Goal: Task Accomplishment & Management: Manage account settings

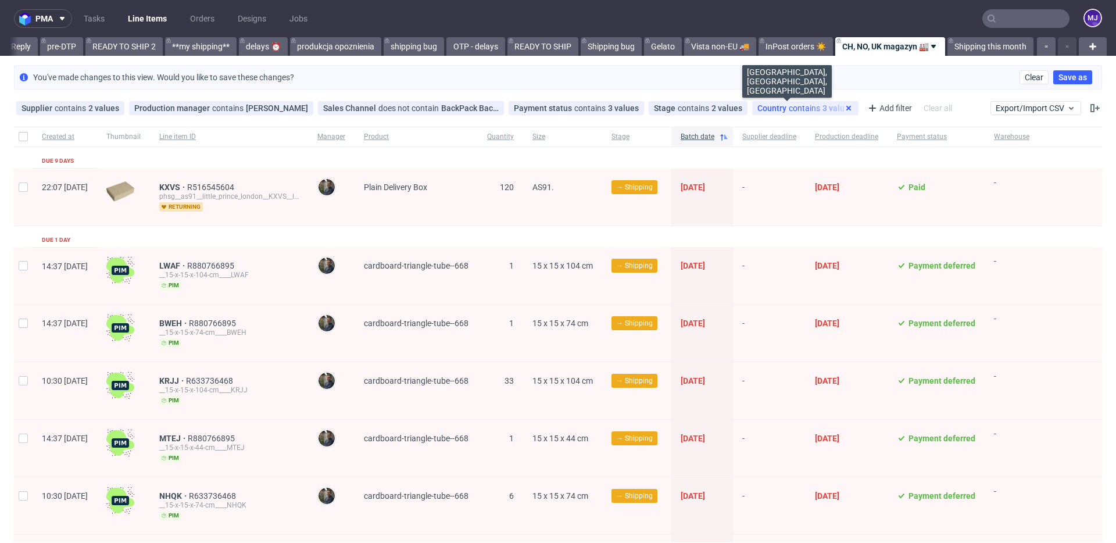
click at [846, 109] on use at bounding box center [848, 108] width 5 height 5
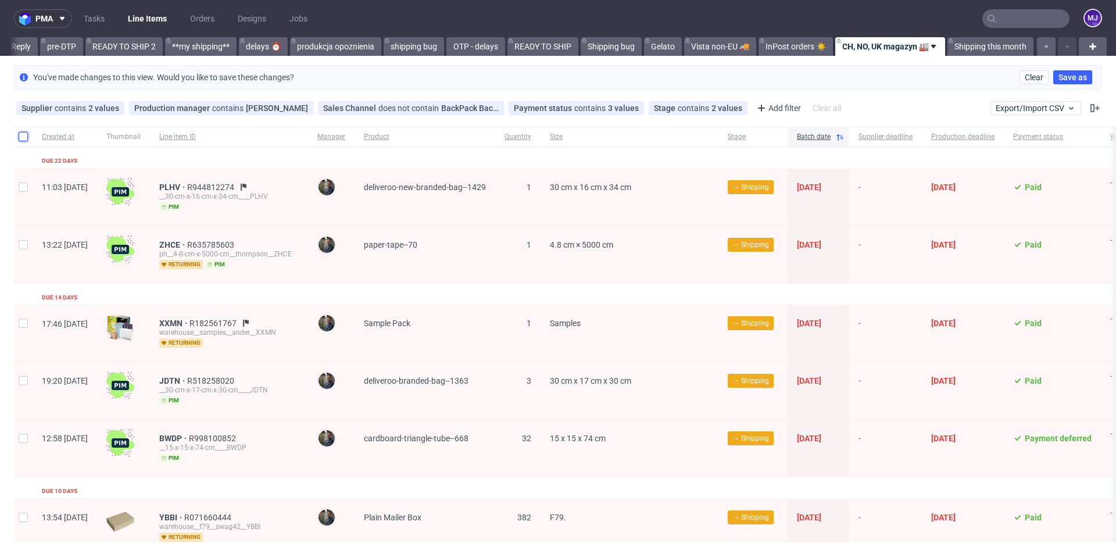
click at [26, 135] on input "checkbox" at bounding box center [23, 136] width 9 height 9
checkbox input "true"
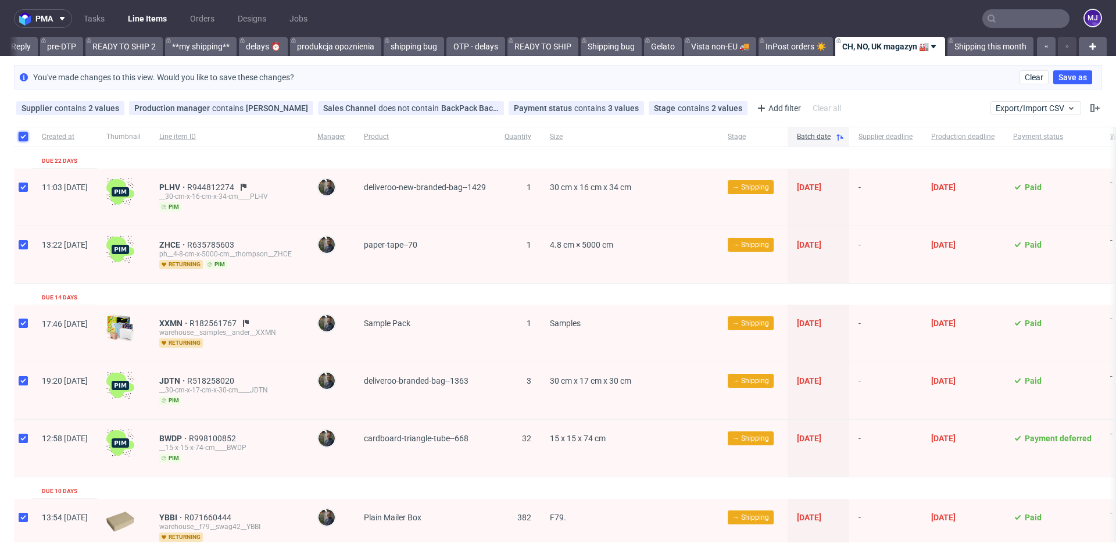
checkbox input "true"
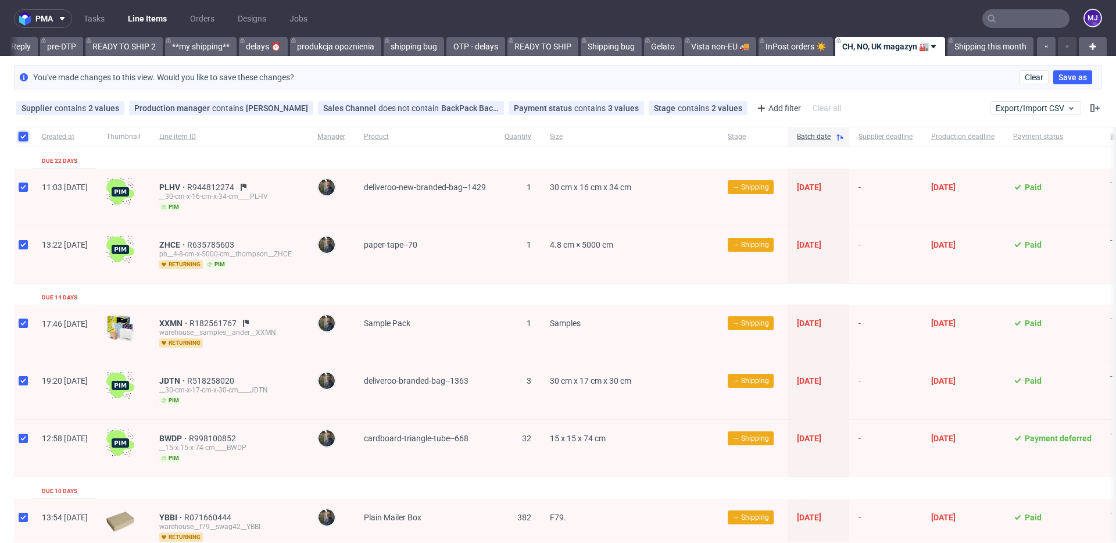
checkbox input "true"
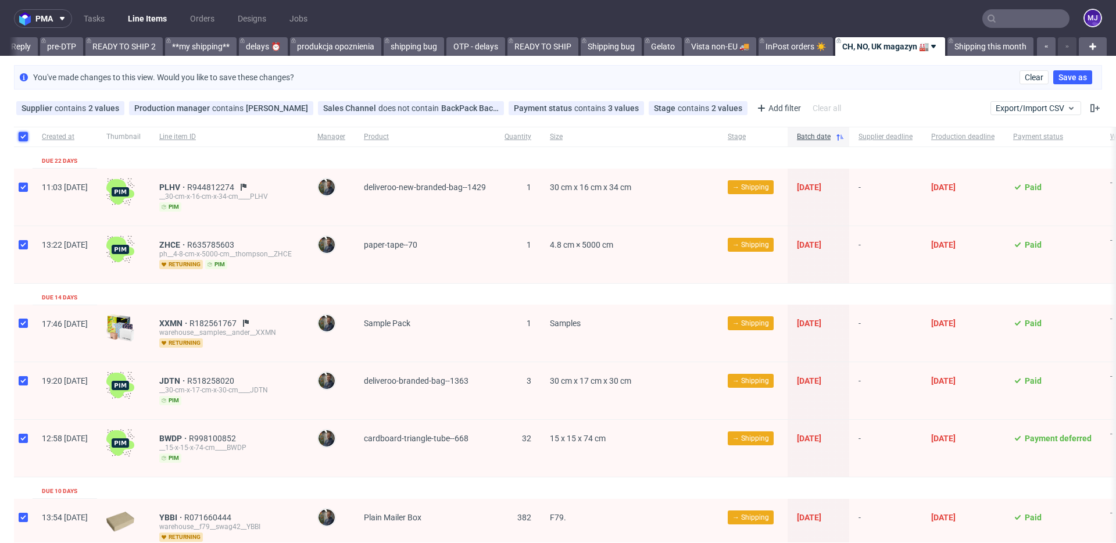
checkbox input "true"
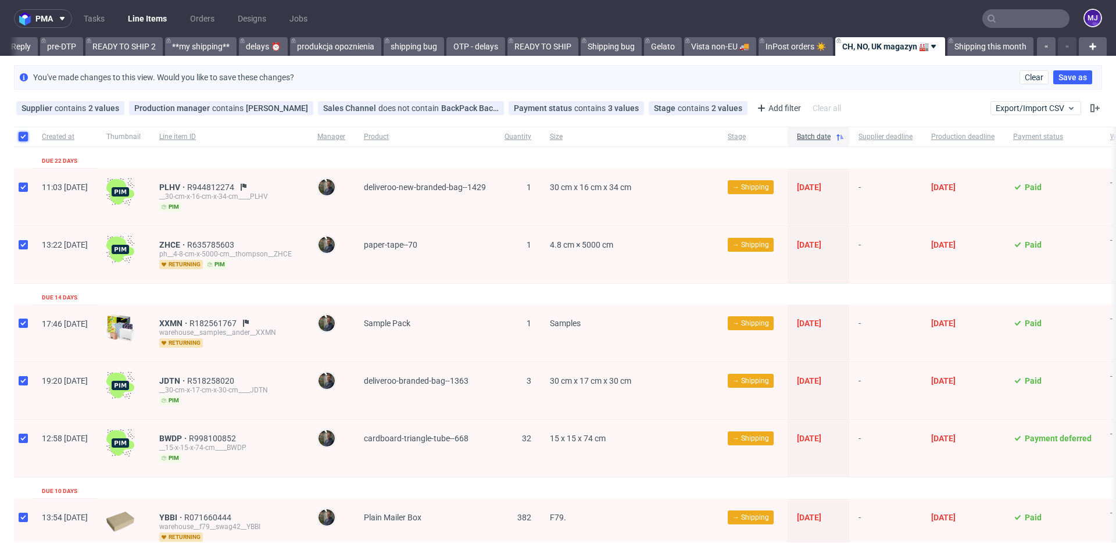
checkbox input "true"
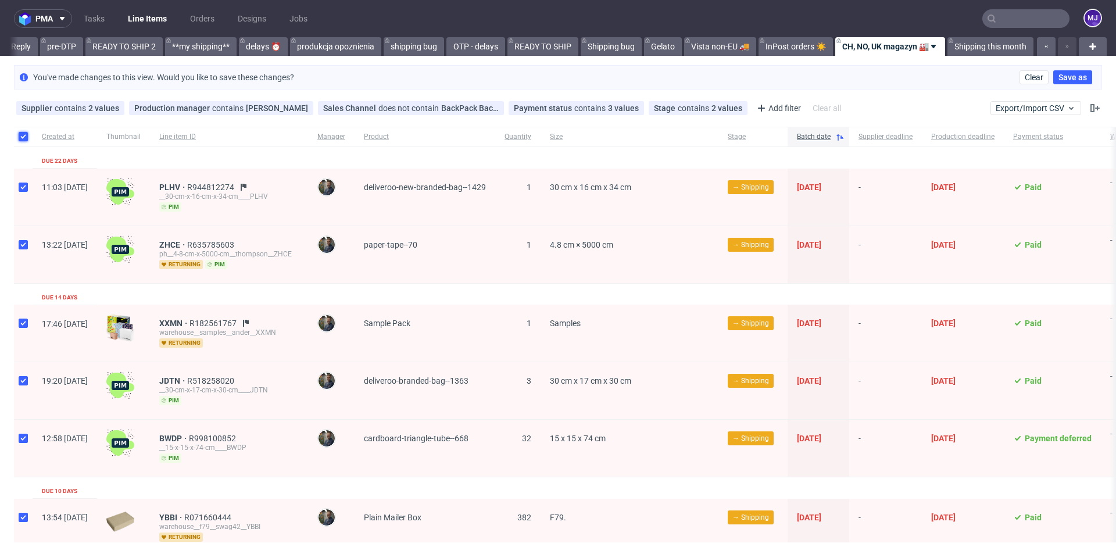
checkbox input "true"
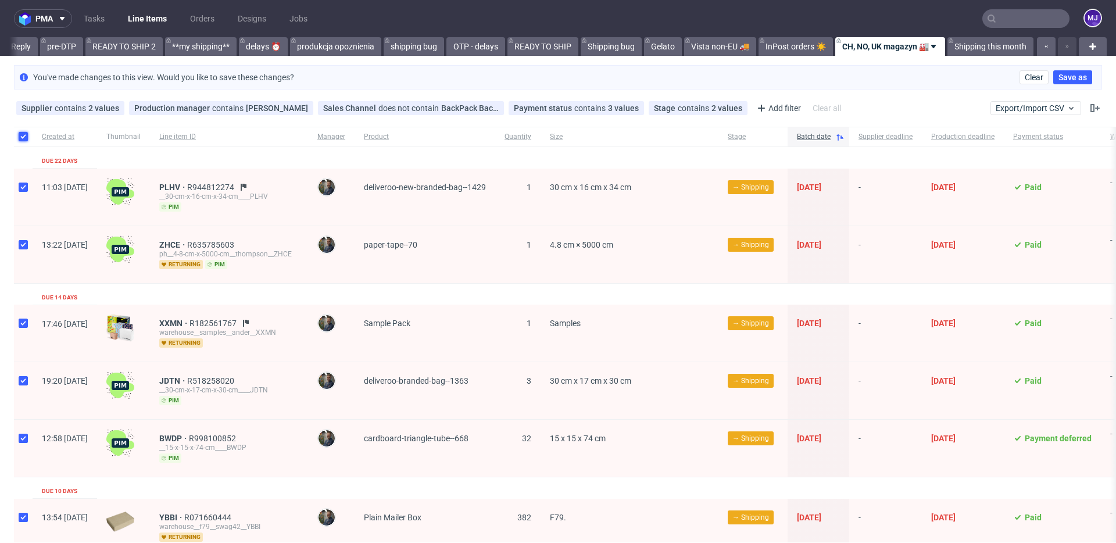
checkbox input "true"
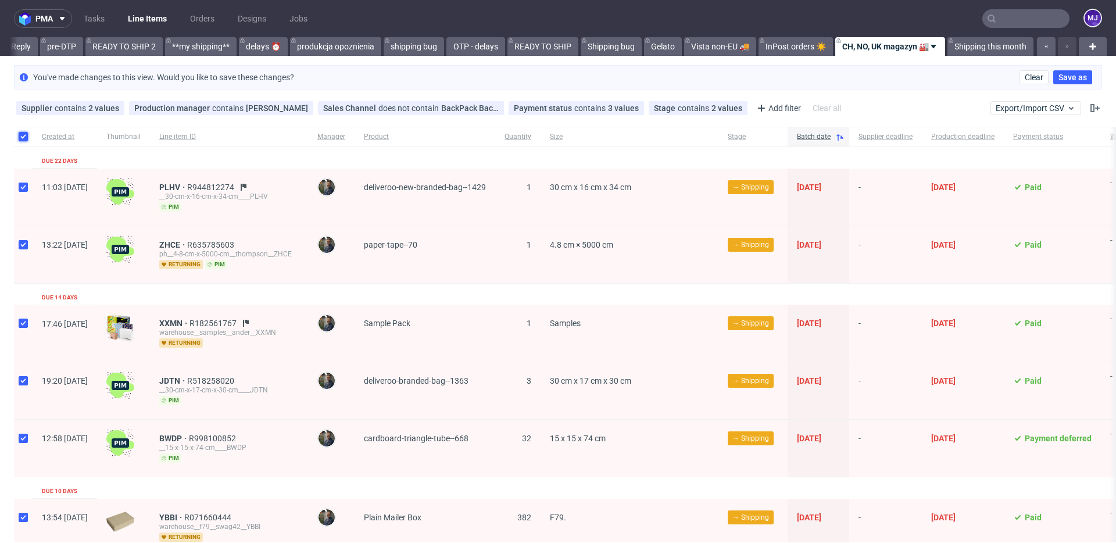
checkbox input "true"
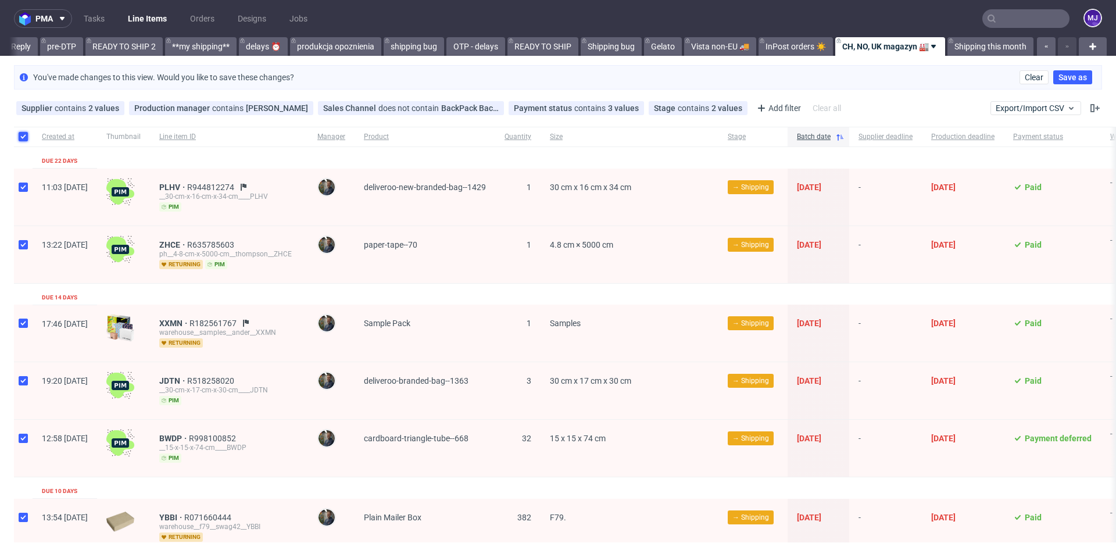
checkbox input "true"
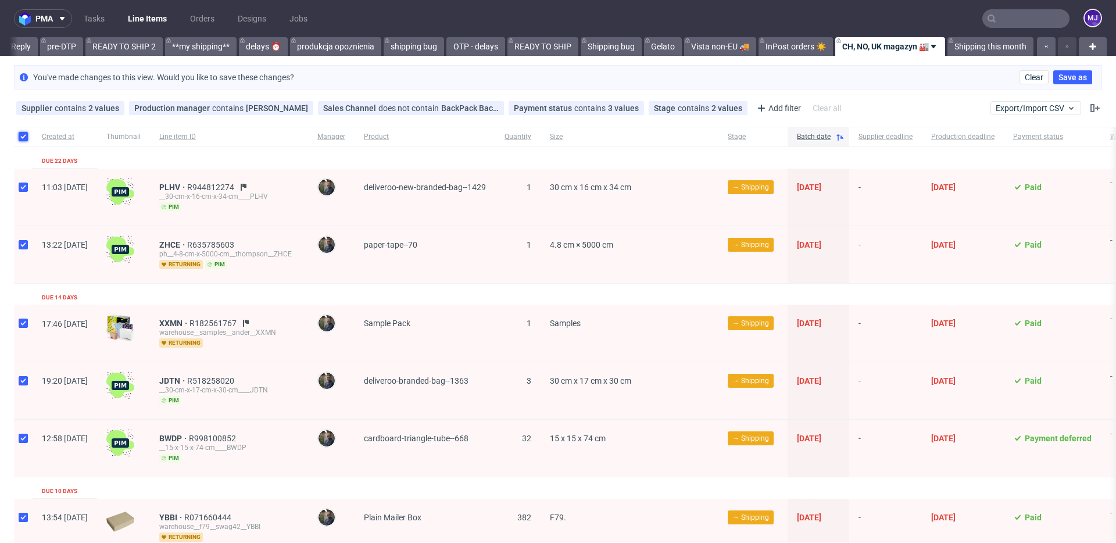
checkbox input "true"
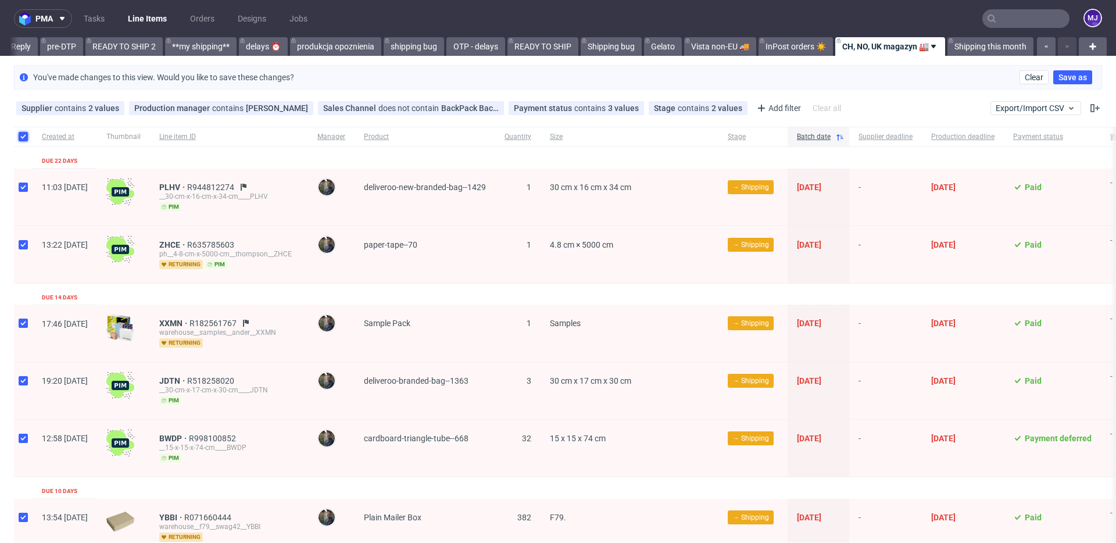
checkbox input "true"
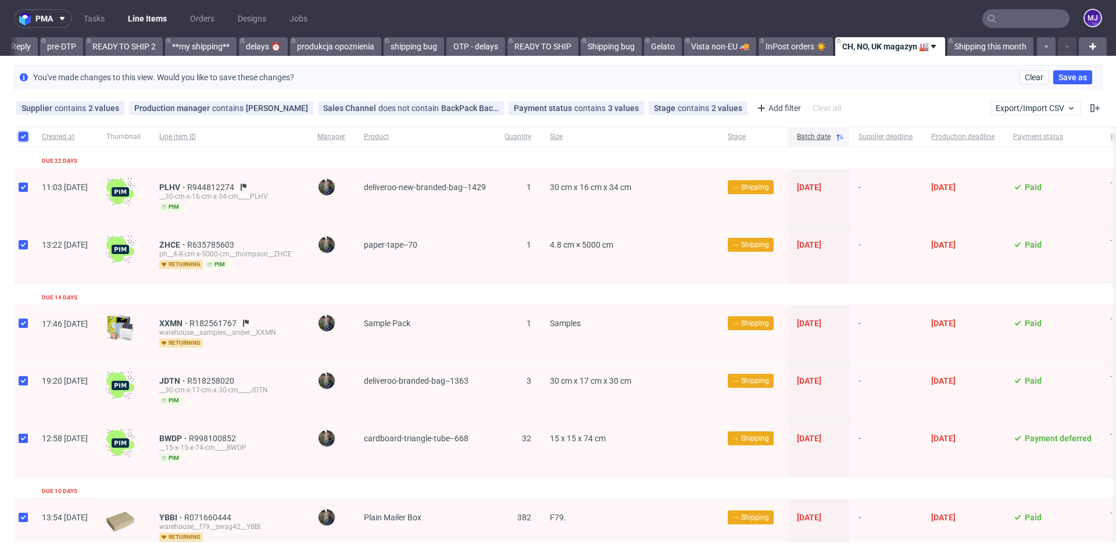
checkbox input "true"
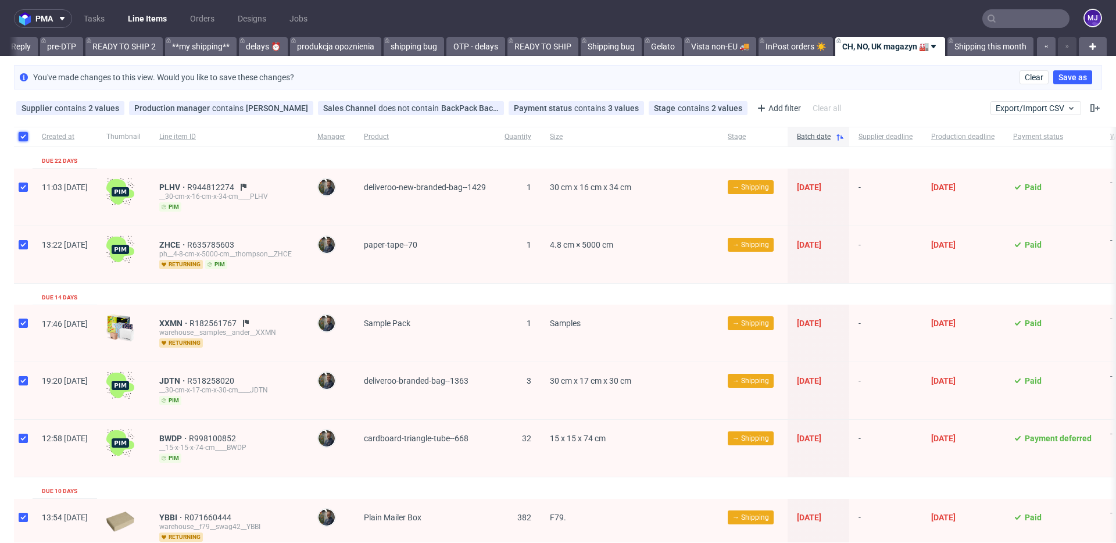
checkbox input "true"
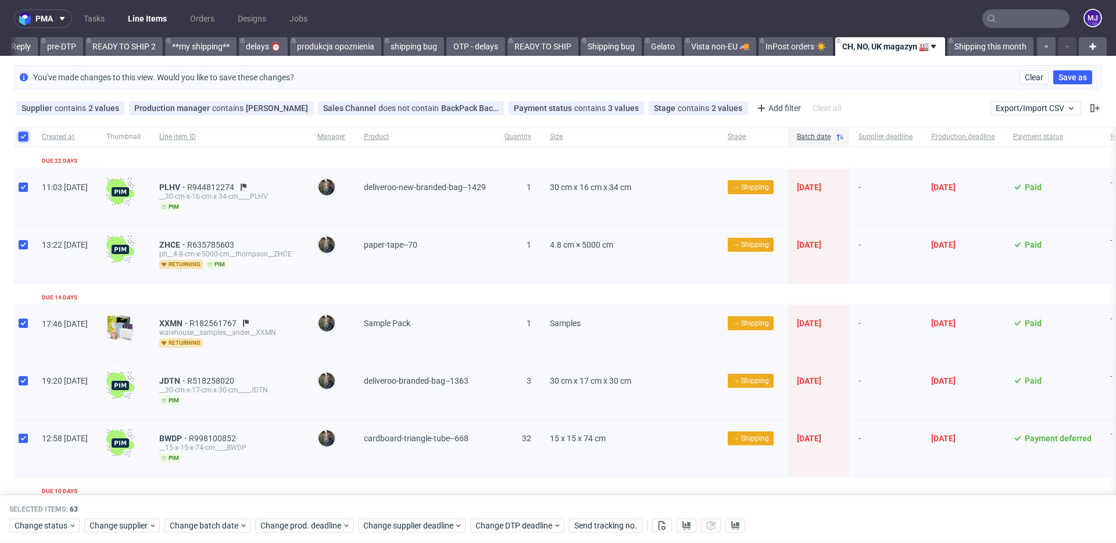
click at [24, 134] on input "checkbox" at bounding box center [23, 136] width 9 height 9
checkbox input "false"
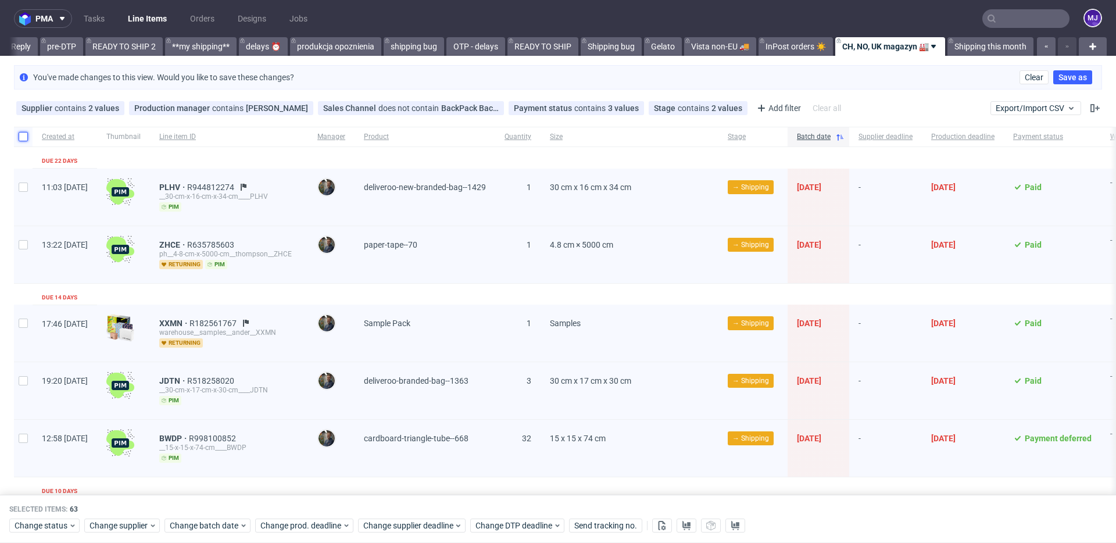
checkbox input "false"
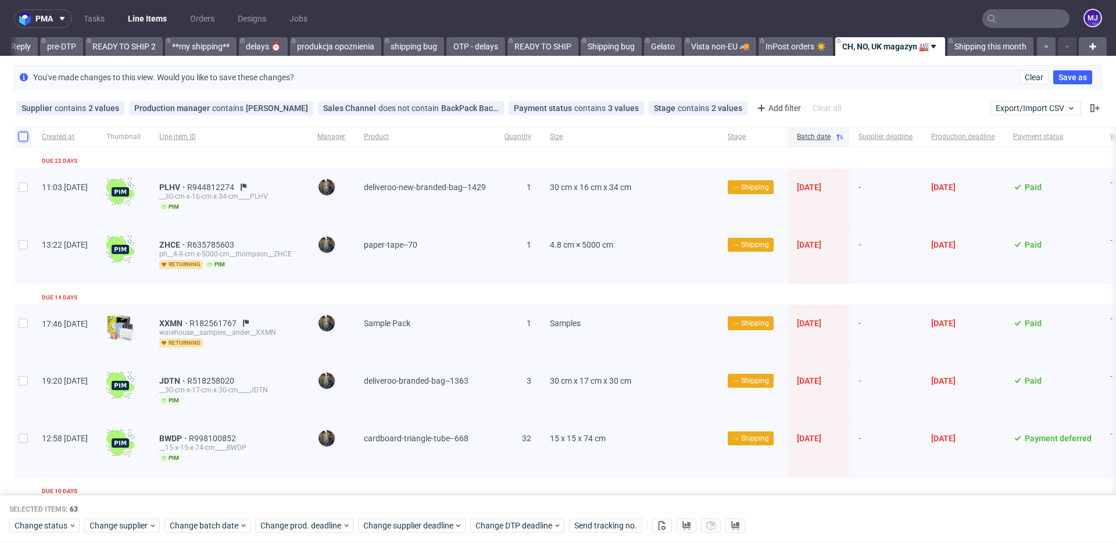
checkbox input "false"
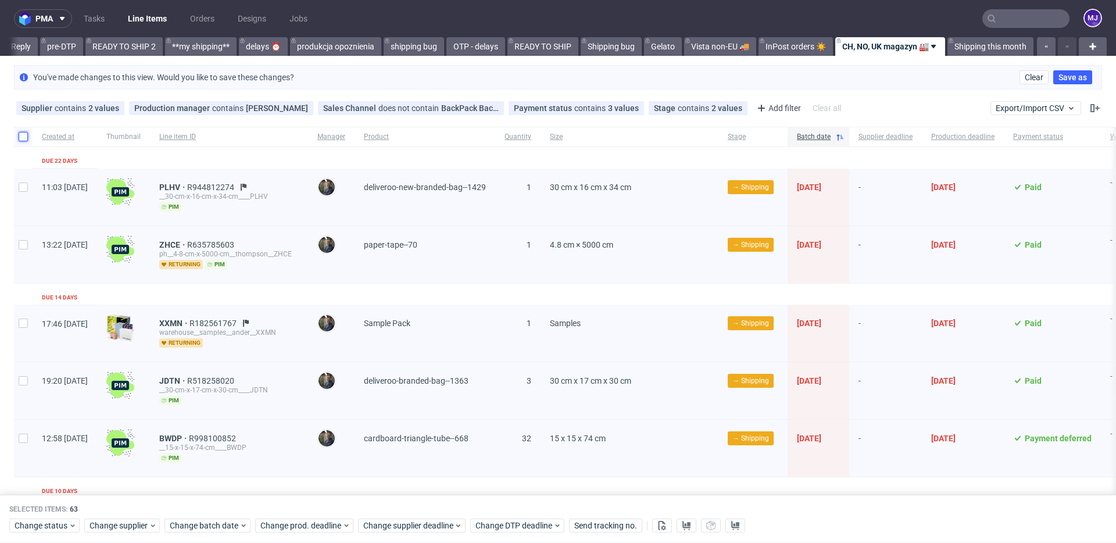
checkbox input "false"
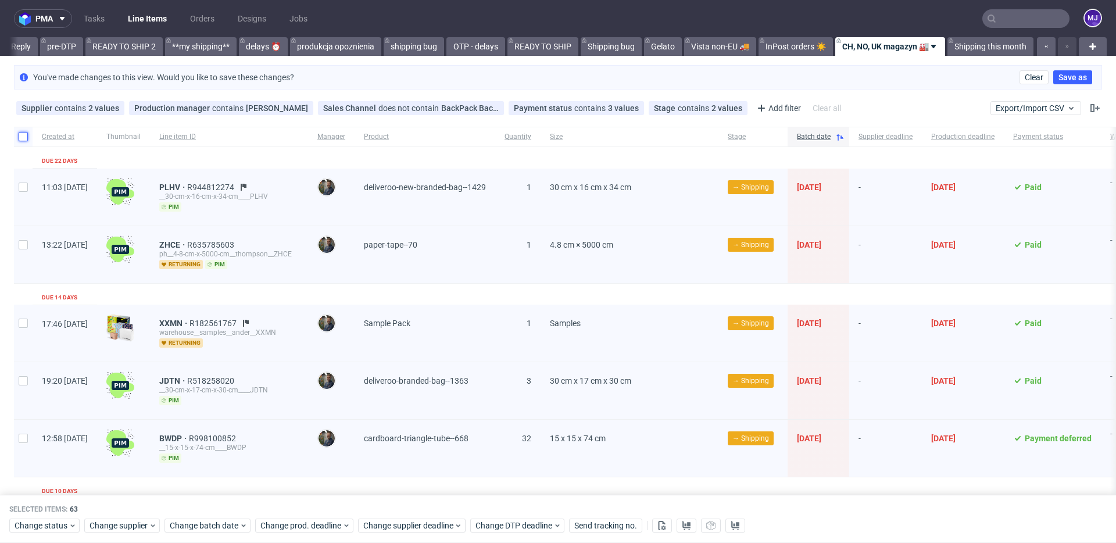
checkbox input "false"
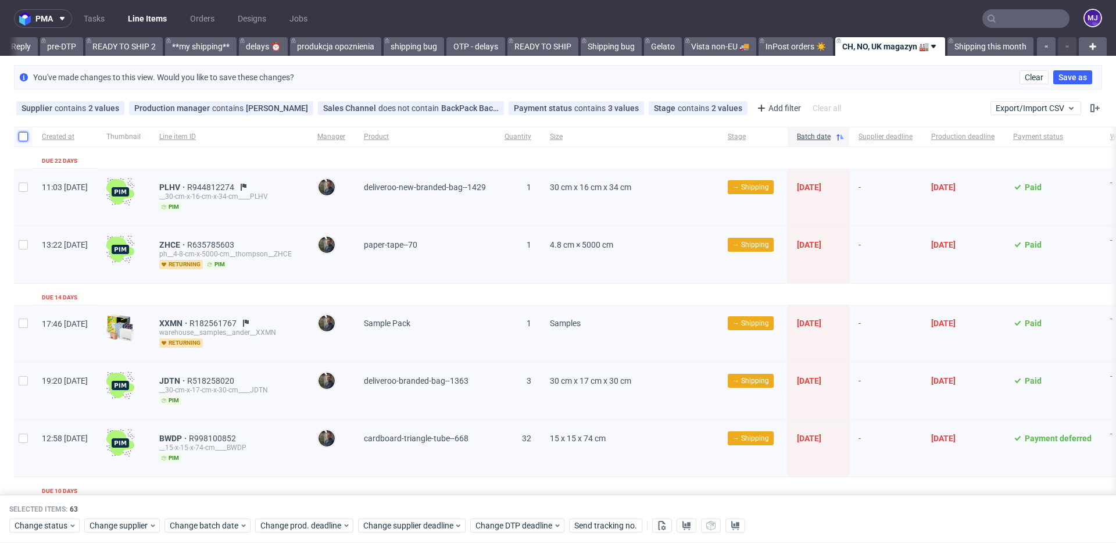
checkbox input "false"
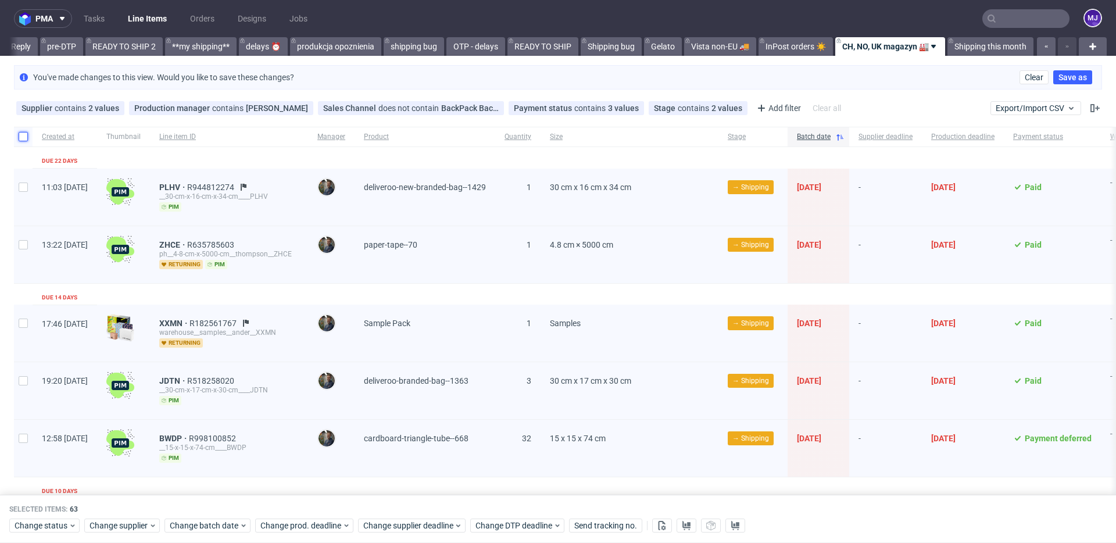
checkbox input "false"
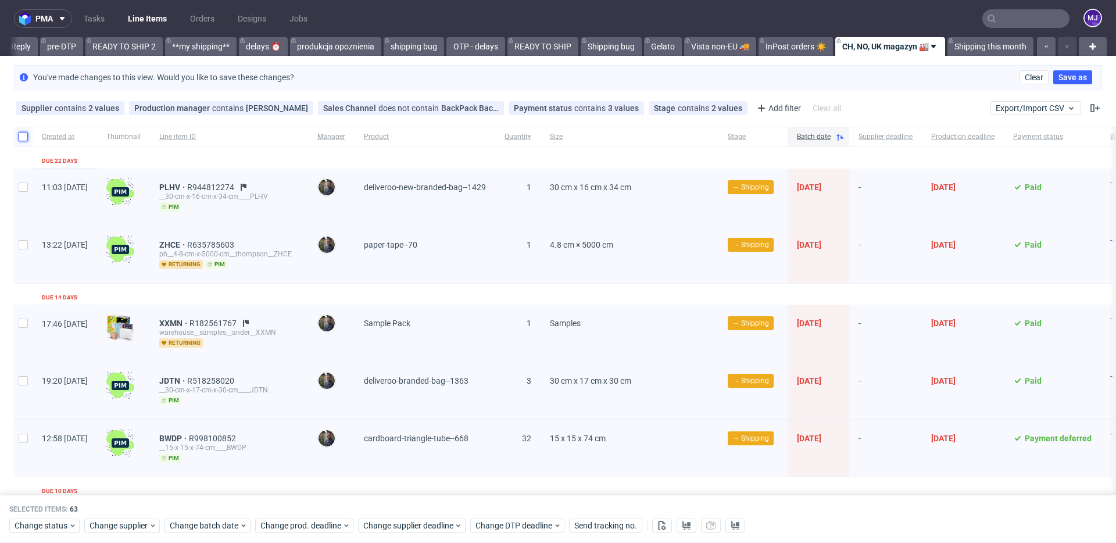
checkbox input "false"
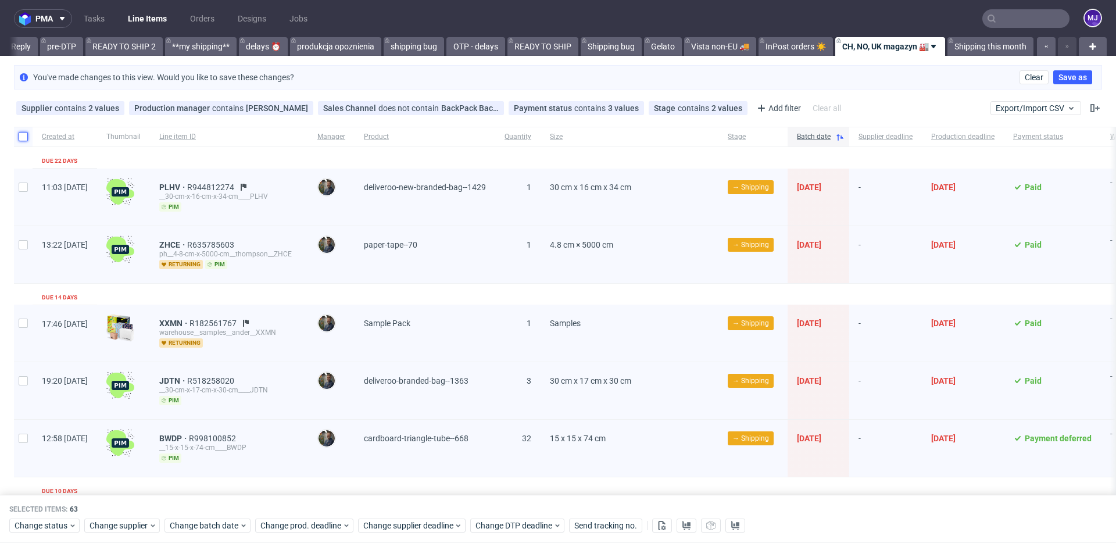
checkbox input "false"
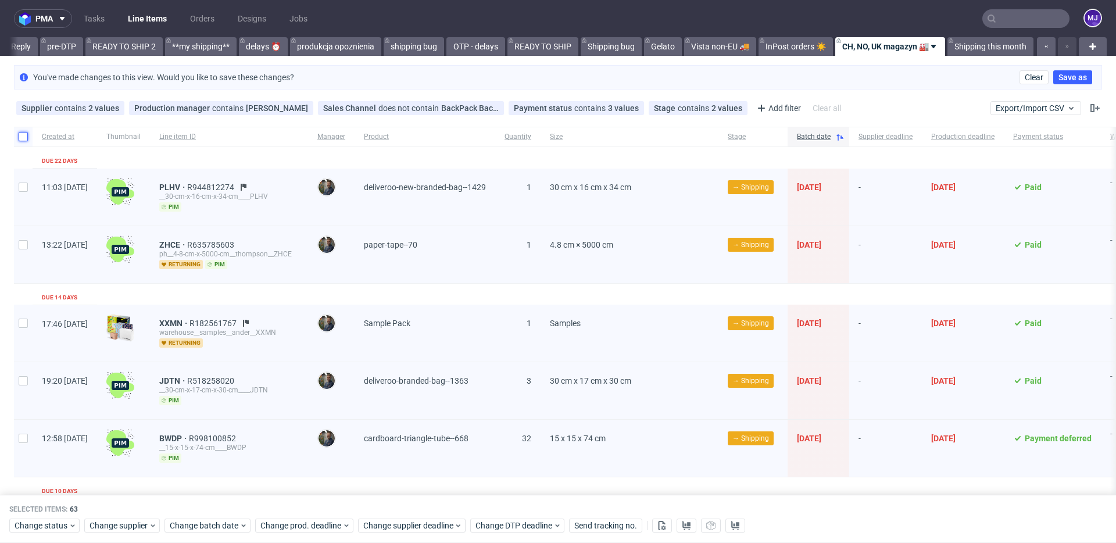
checkbox input "false"
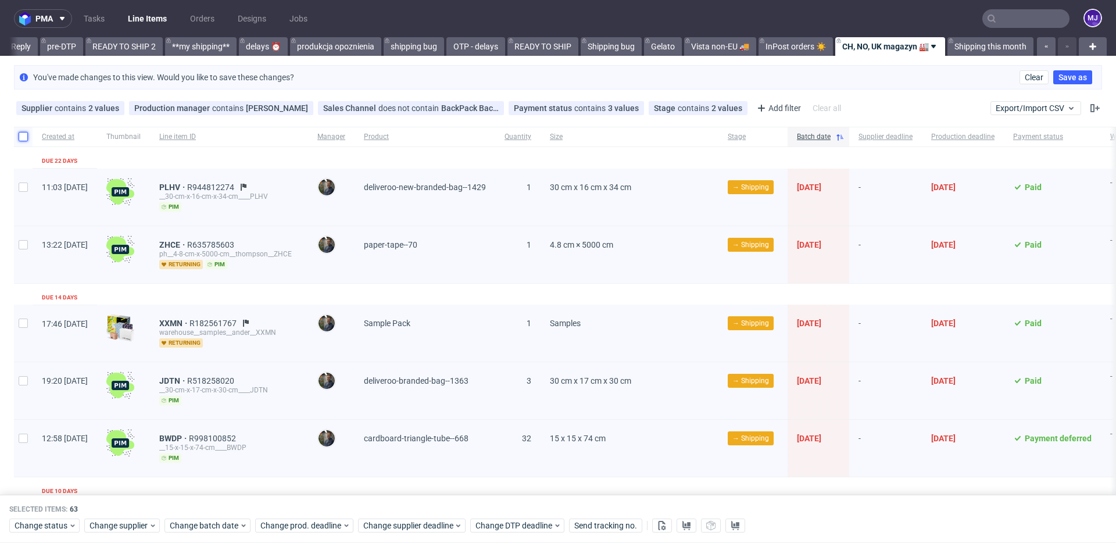
checkbox input "false"
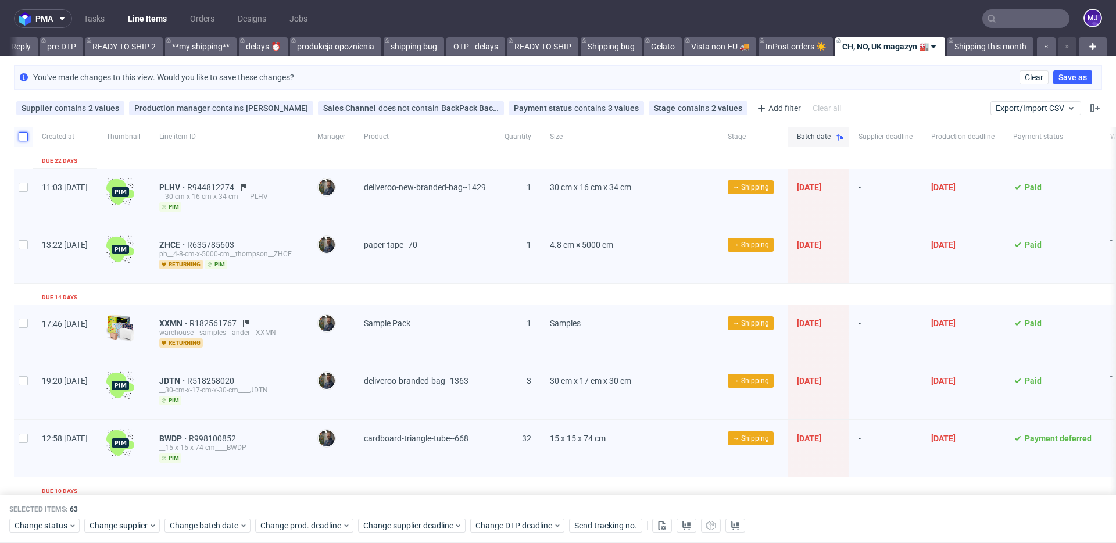
checkbox input "false"
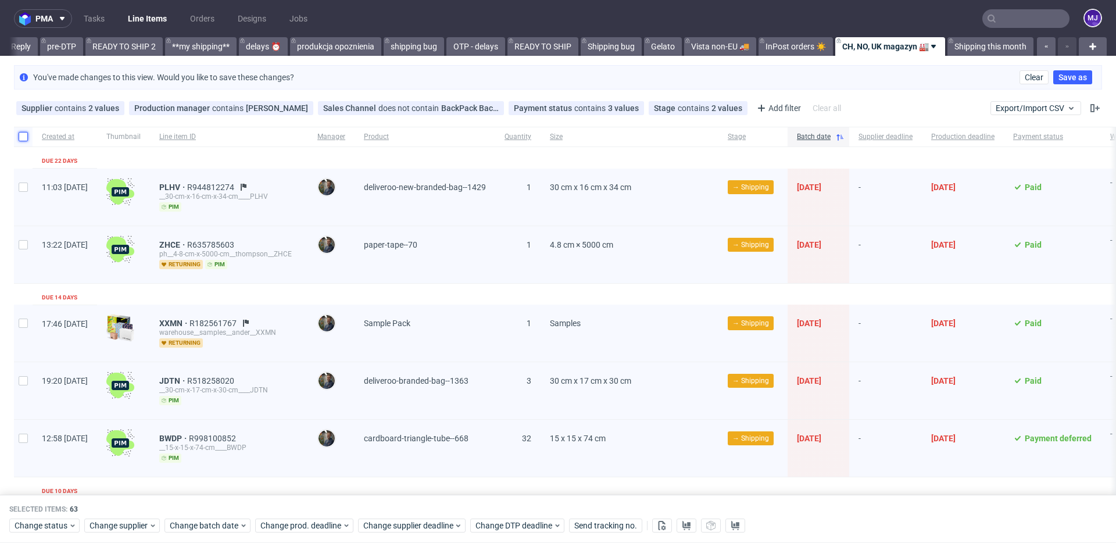
checkbox input "false"
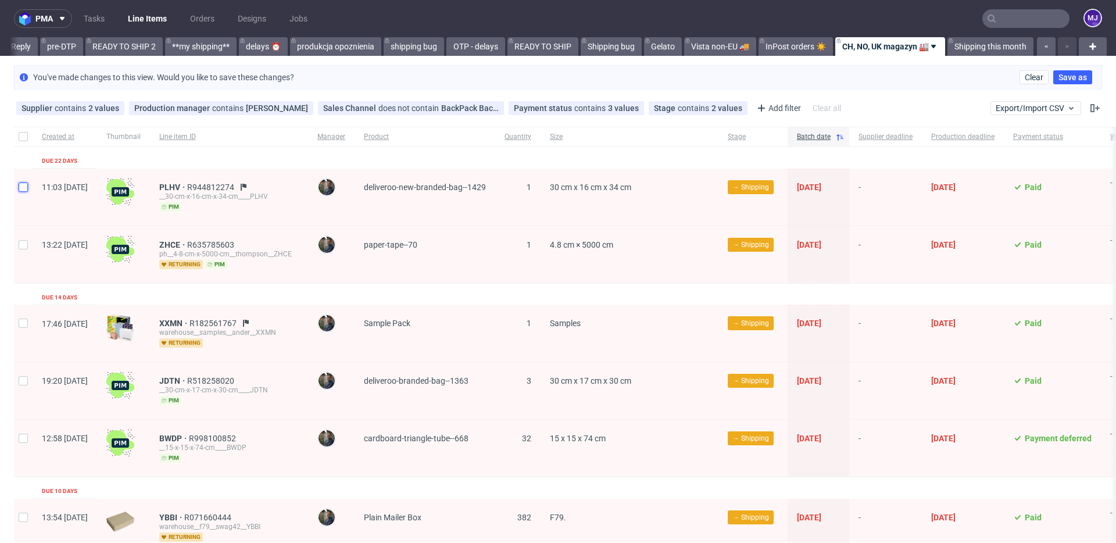
click at [25, 184] on input "checkbox" at bounding box center [23, 186] width 9 height 9
checkbox input "true"
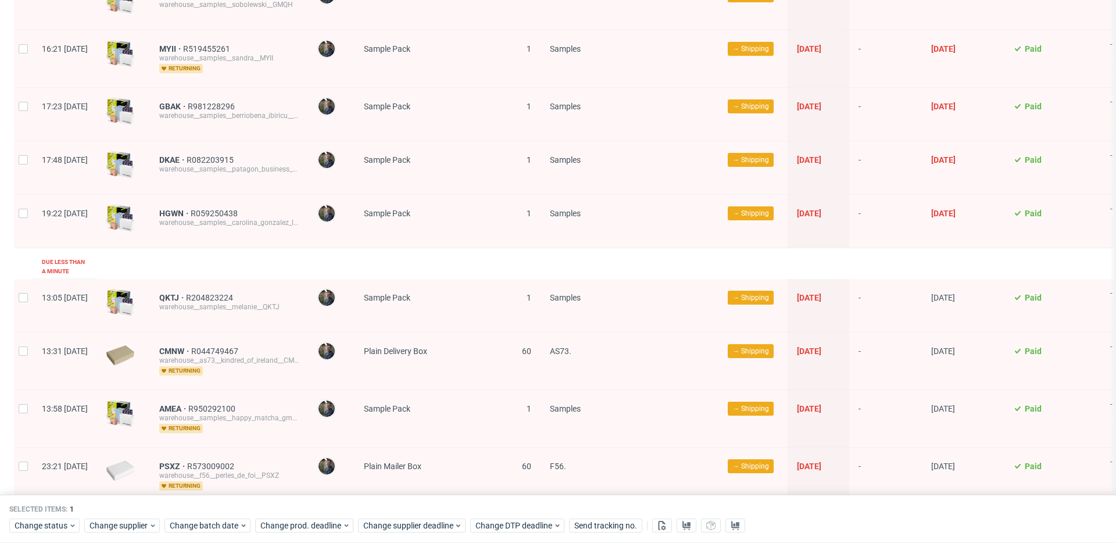
scroll to position [2075, 0]
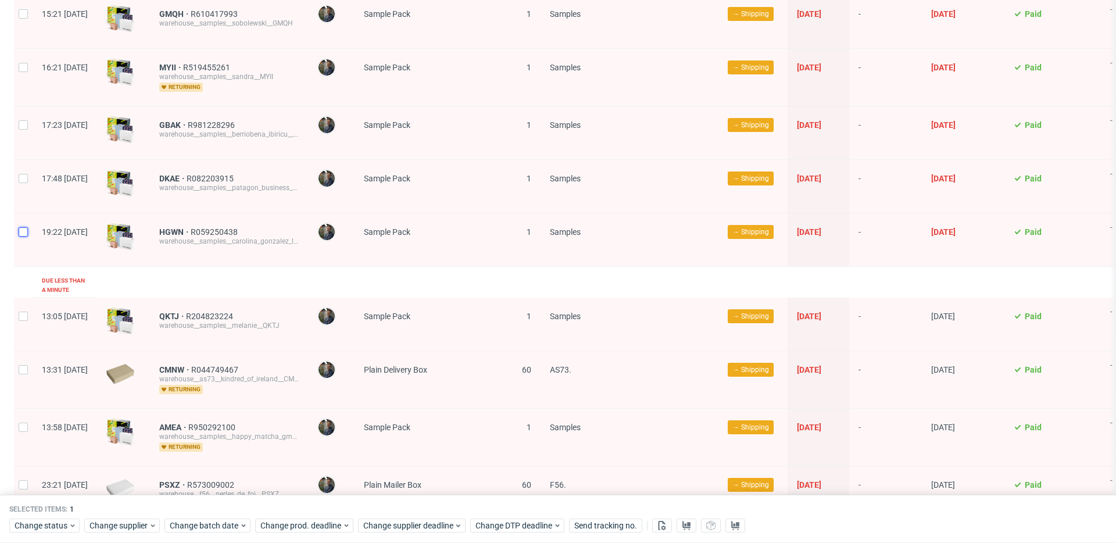
click at [24, 228] on input "checkbox" at bounding box center [23, 231] width 9 height 9
checkbox input "true"
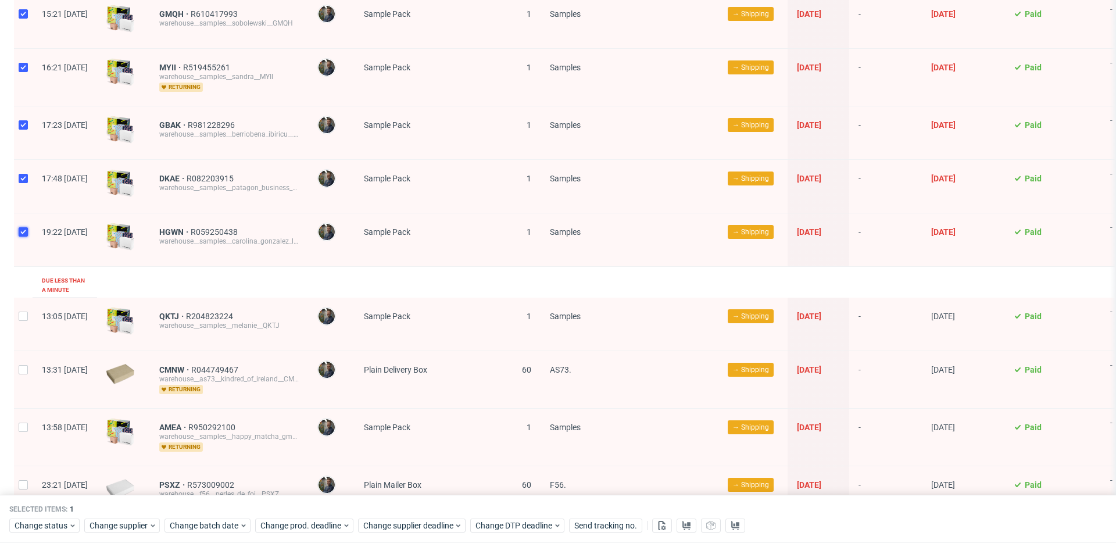
checkbox input "true"
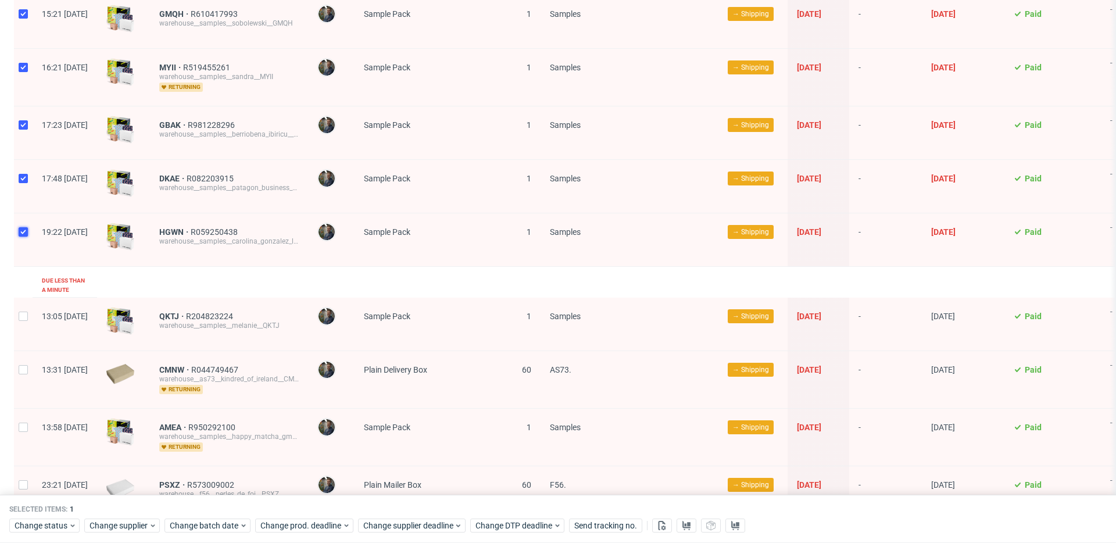
checkbox input "true"
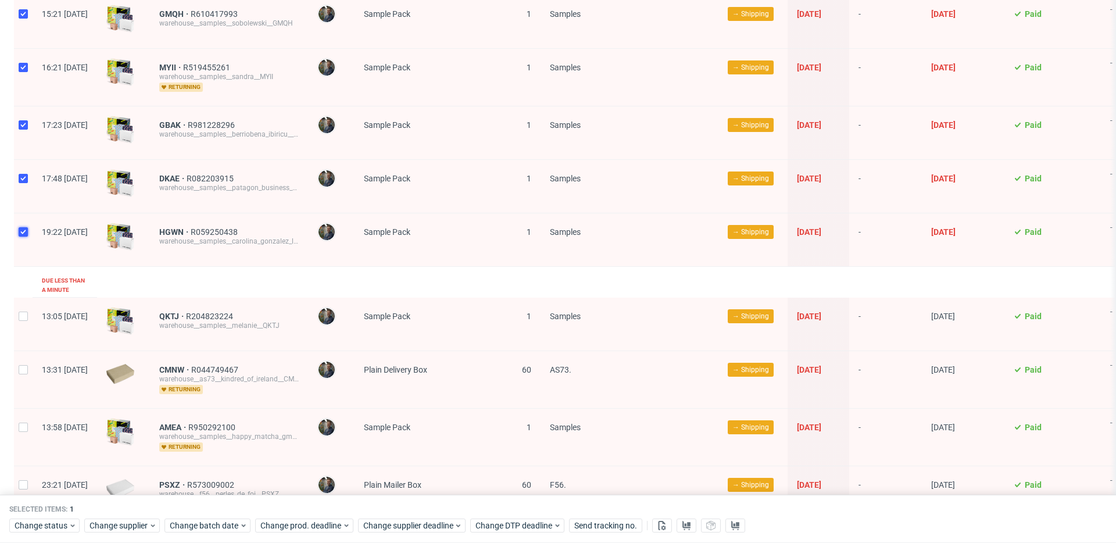
checkbox input "true"
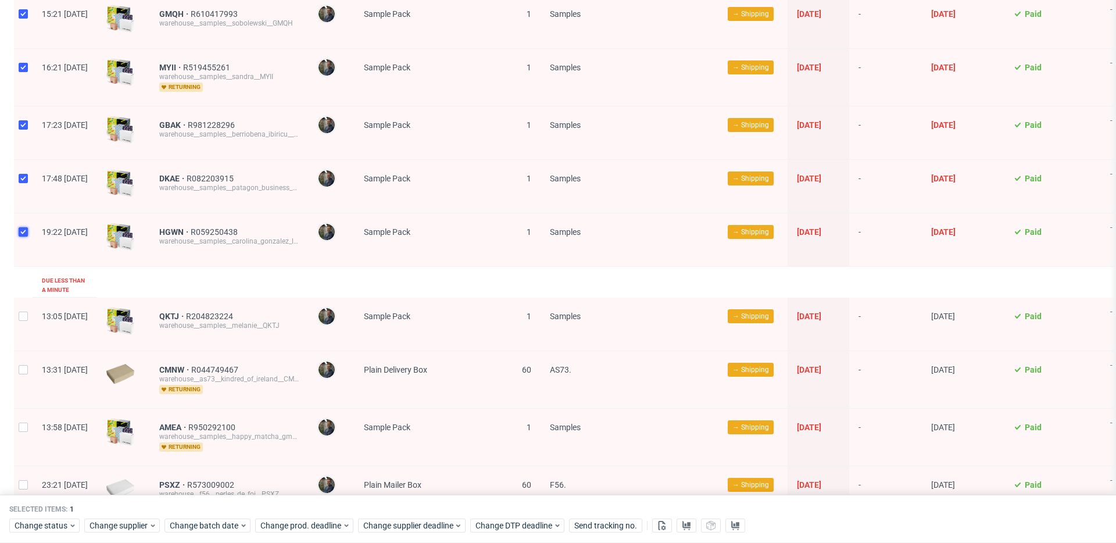
checkbox input "true"
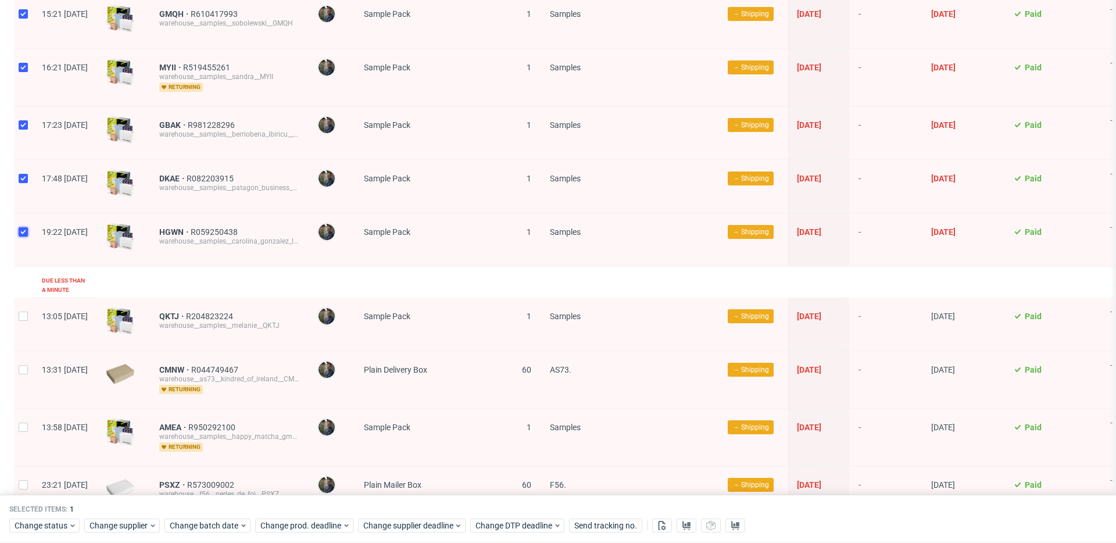
checkbox input "true"
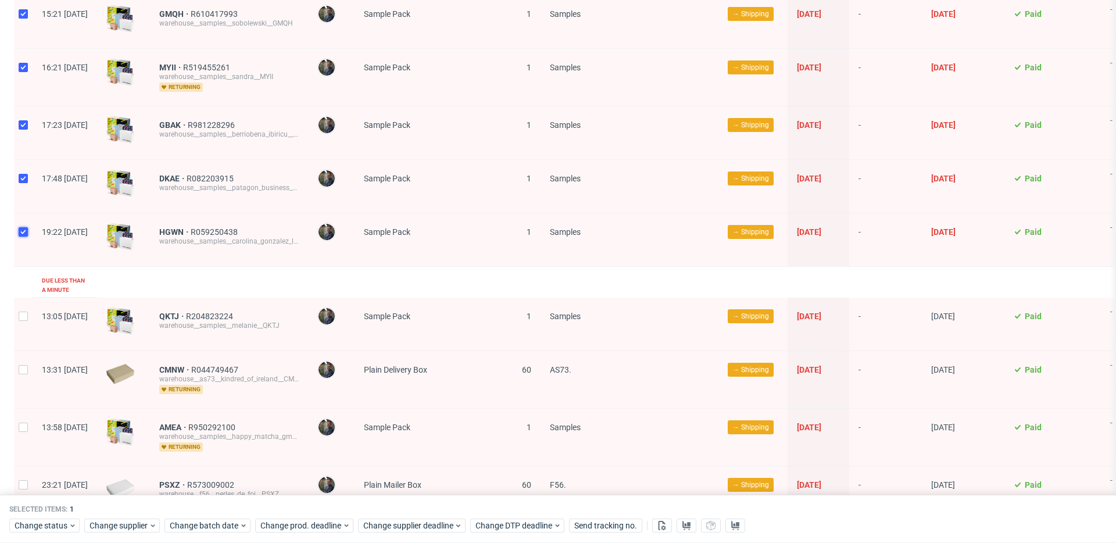
checkbox input "true"
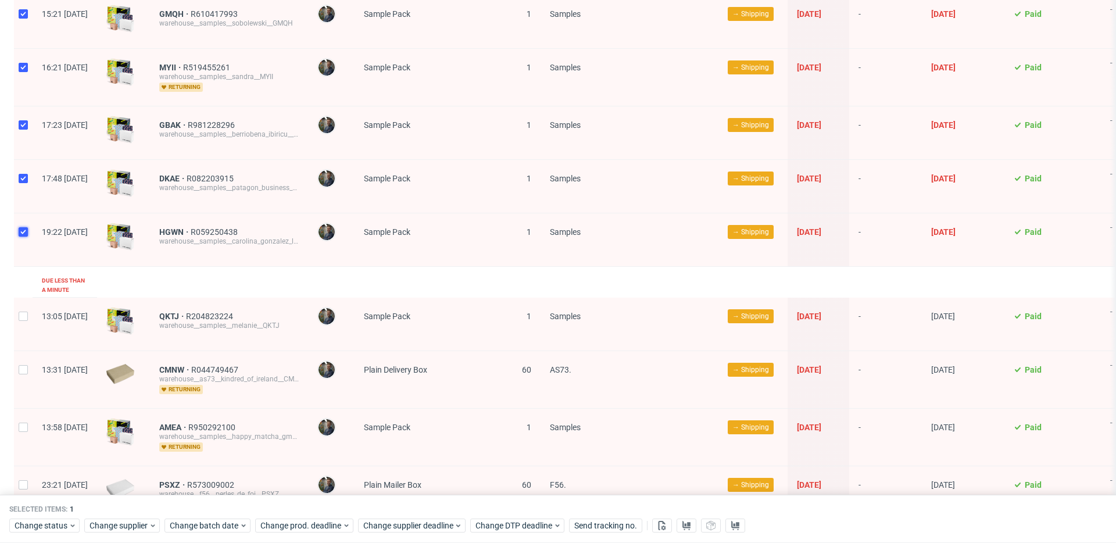
checkbox input "true"
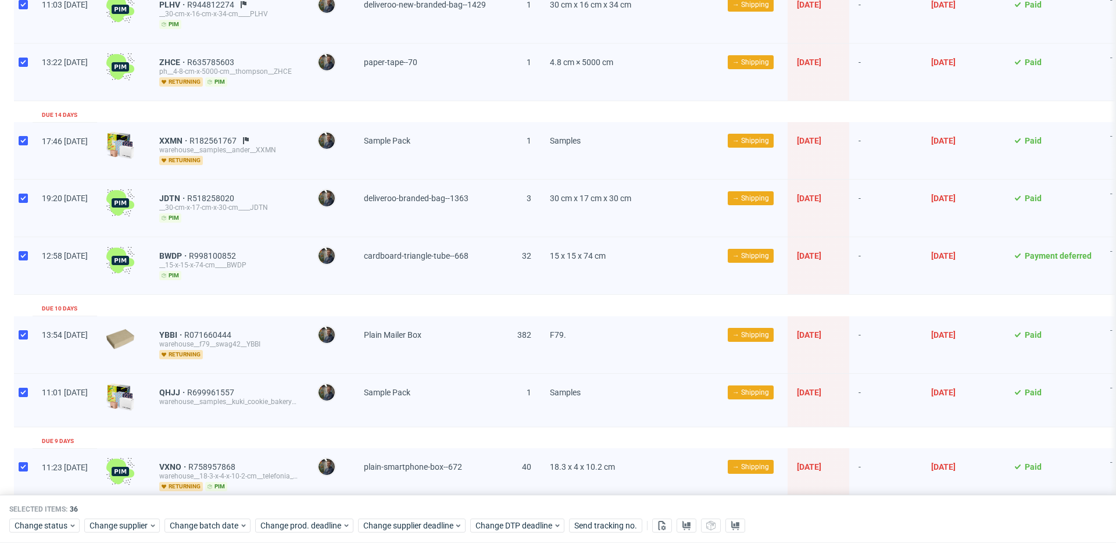
scroll to position [0, 0]
